Goal: Task Accomplishment & Management: Manage account settings

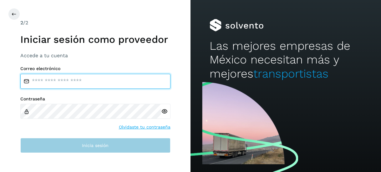
type input "**********"
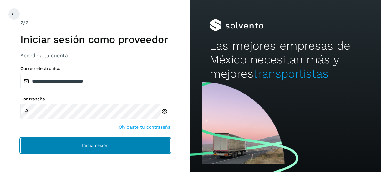
click at [81, 149] on button "Inicia sesión" at bounding box center [95, 145] width 150 height 15
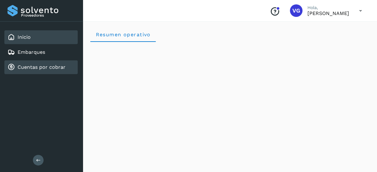
click at [41, 66] on link "Cuentas por cobrar" at bounding box center [42, 67] width 48 height 6
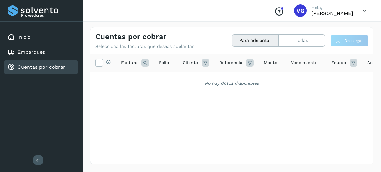
click at [262, 39] on button "Para adelantar" at bounding box center [255, 41] width 47 height 12
click at [250, 45] on button "Para adelantar" at bounding box center [255, 41] width 47 height 12
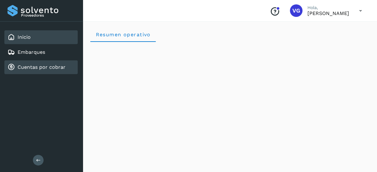
click at [41, 64] on link "Cuentas por cobrar" at bounding box center [42, 67] width 48 height 6
